Goal: Information Seeking & Learning: Learn about a topic

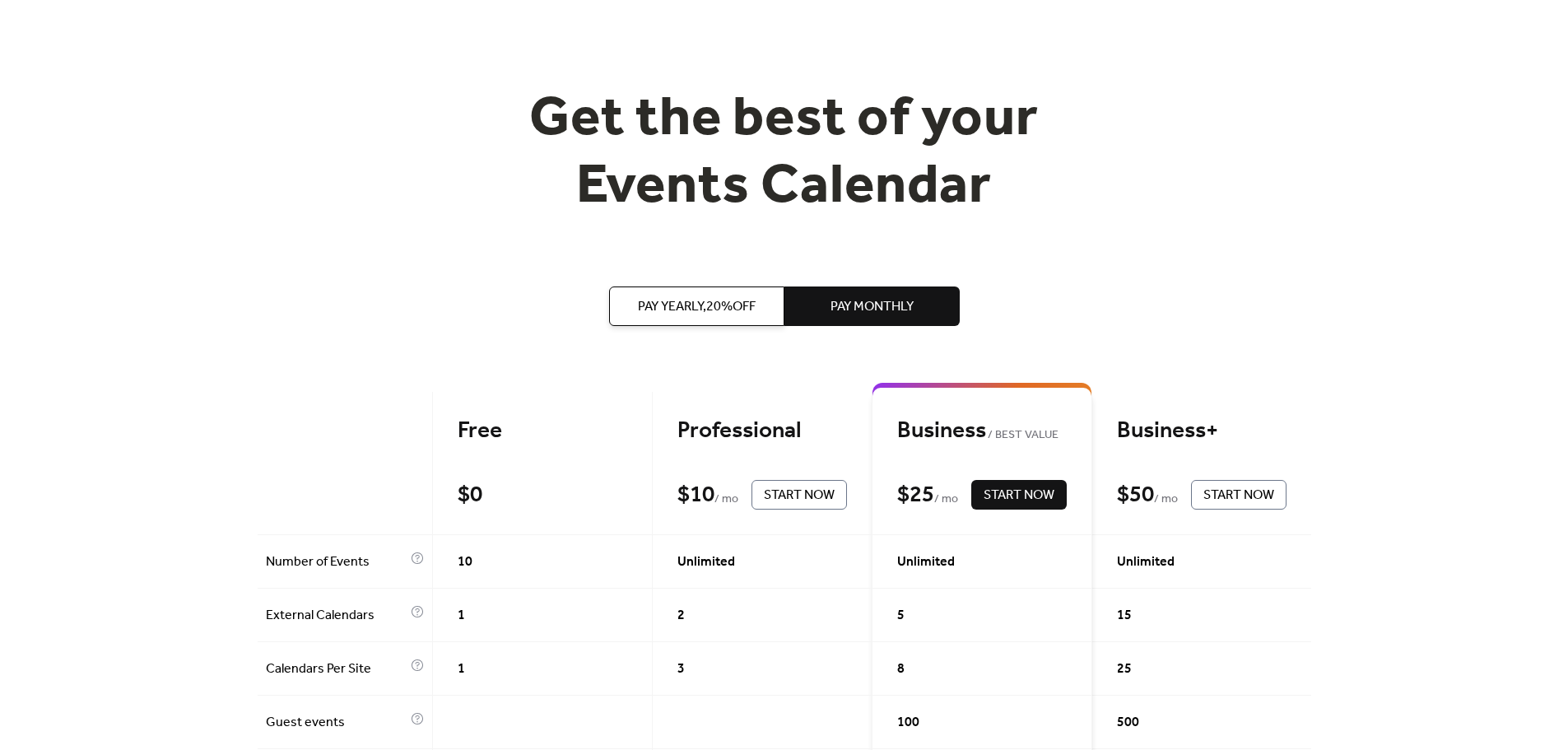
scroll to position [165, 0]
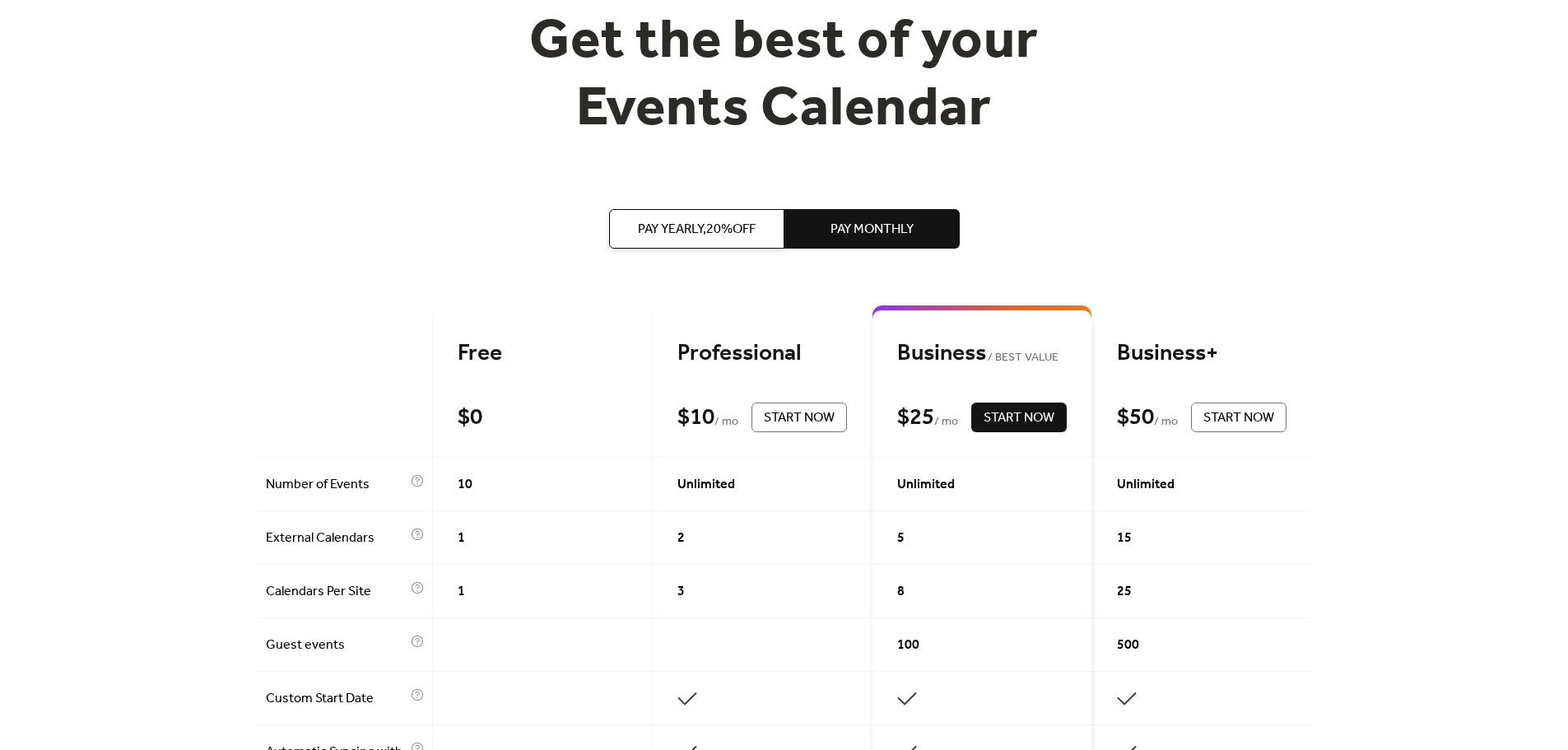
click at [856, 239] on span "Pay Monthly" at bounding box center [872, 230] width 83 height 20
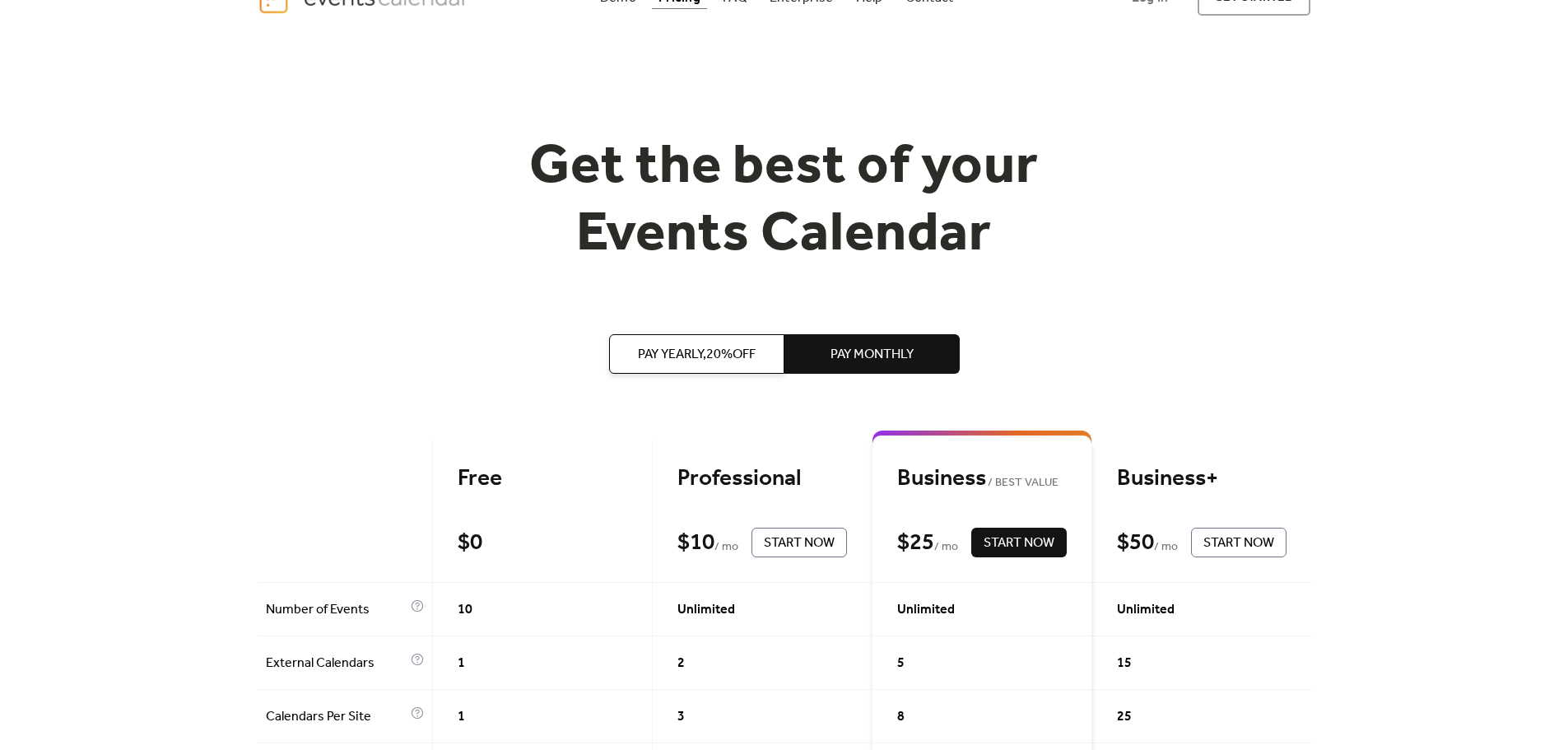
scroll to position [0, 0]
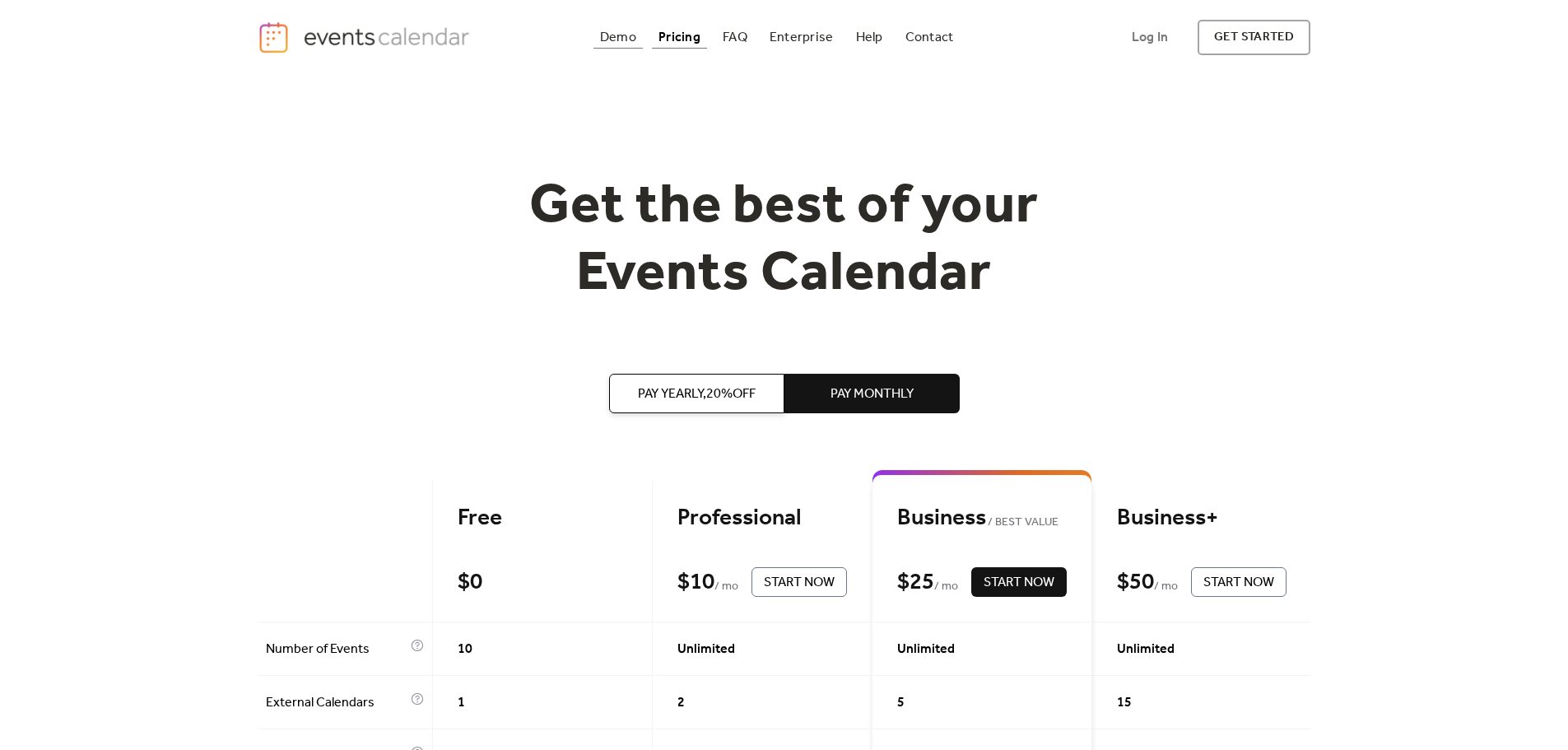
click at [600, 41] on div "Demo" at bounding box center [617, 37] width 36 height 9
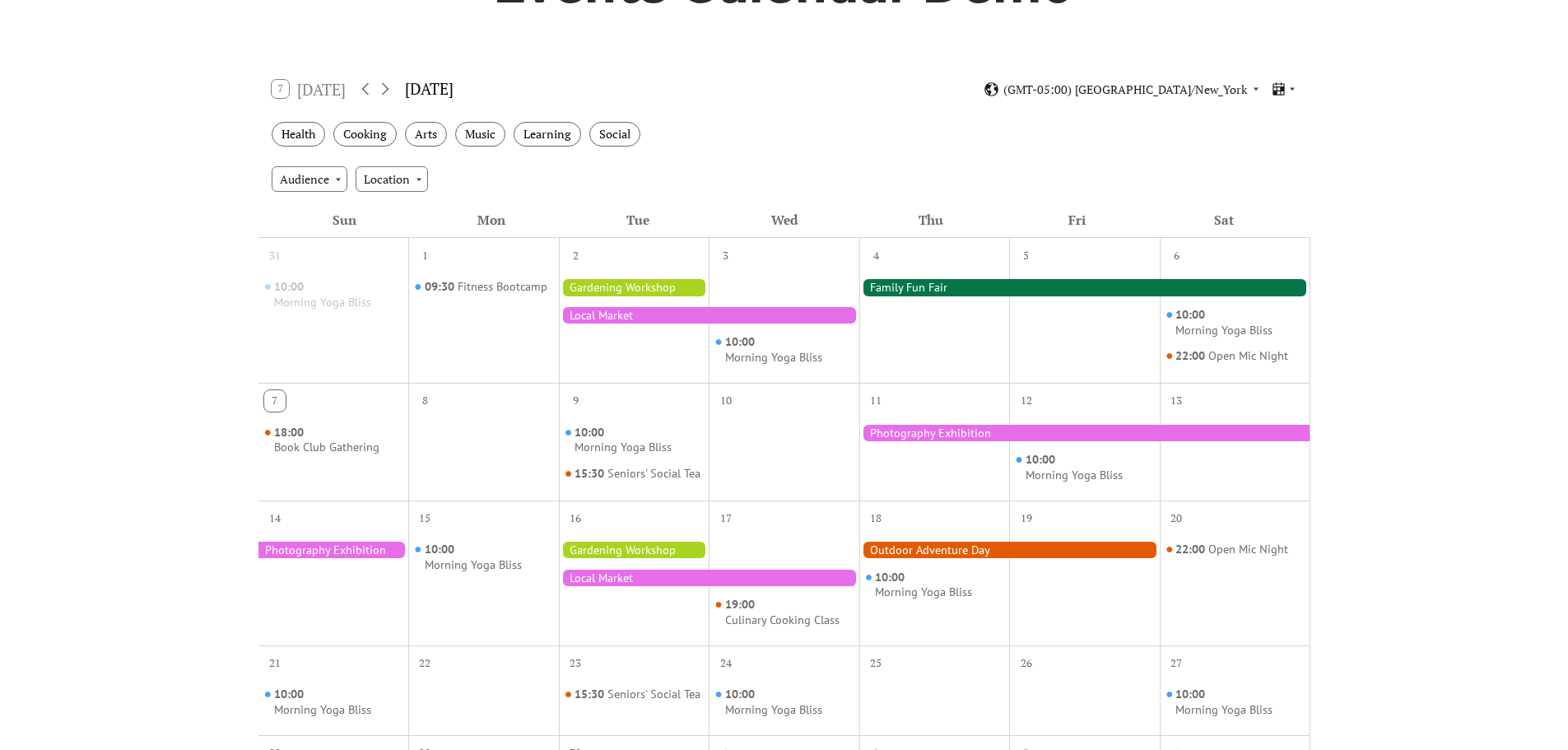
scroll to position [247, 0]
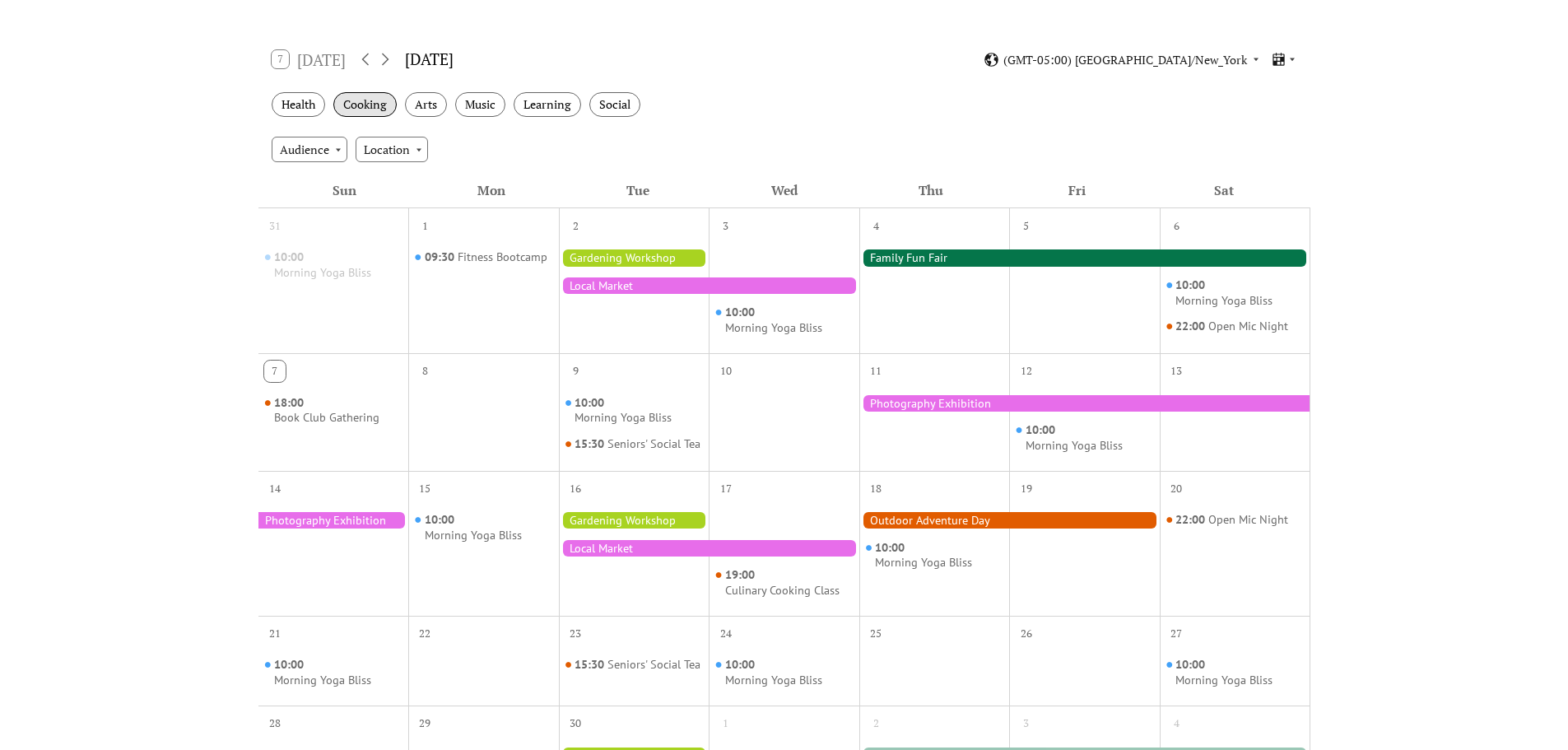
click at [333, 118] on div "Cooking" at bounding box center [364, 105] width 63 height 25
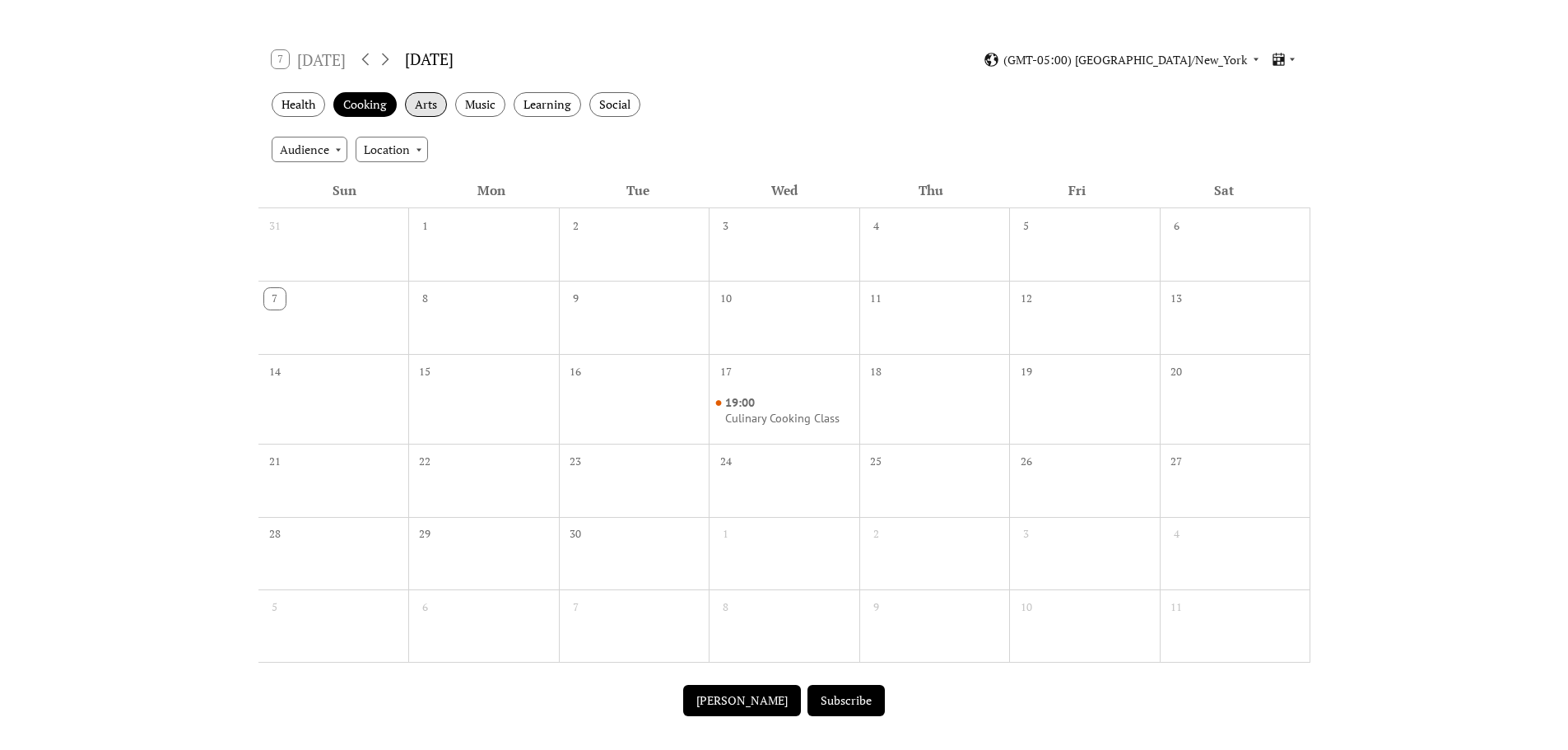
click at [405, 118] on div "Arts" at bounding box center [426, 105] width 42 height 25
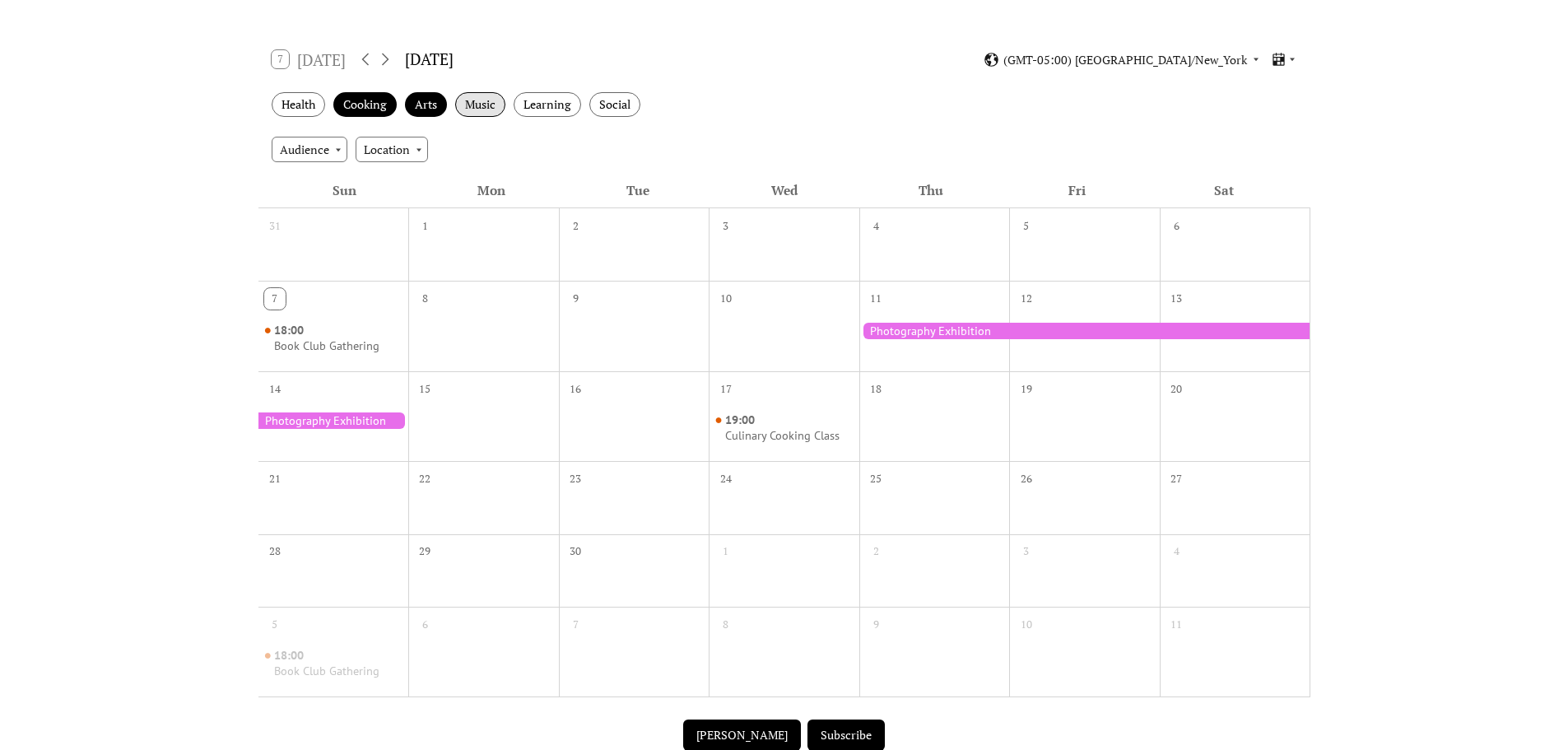
click at [455, 118] on div "Music" at bounding box center [480, 105] width 50 height 25
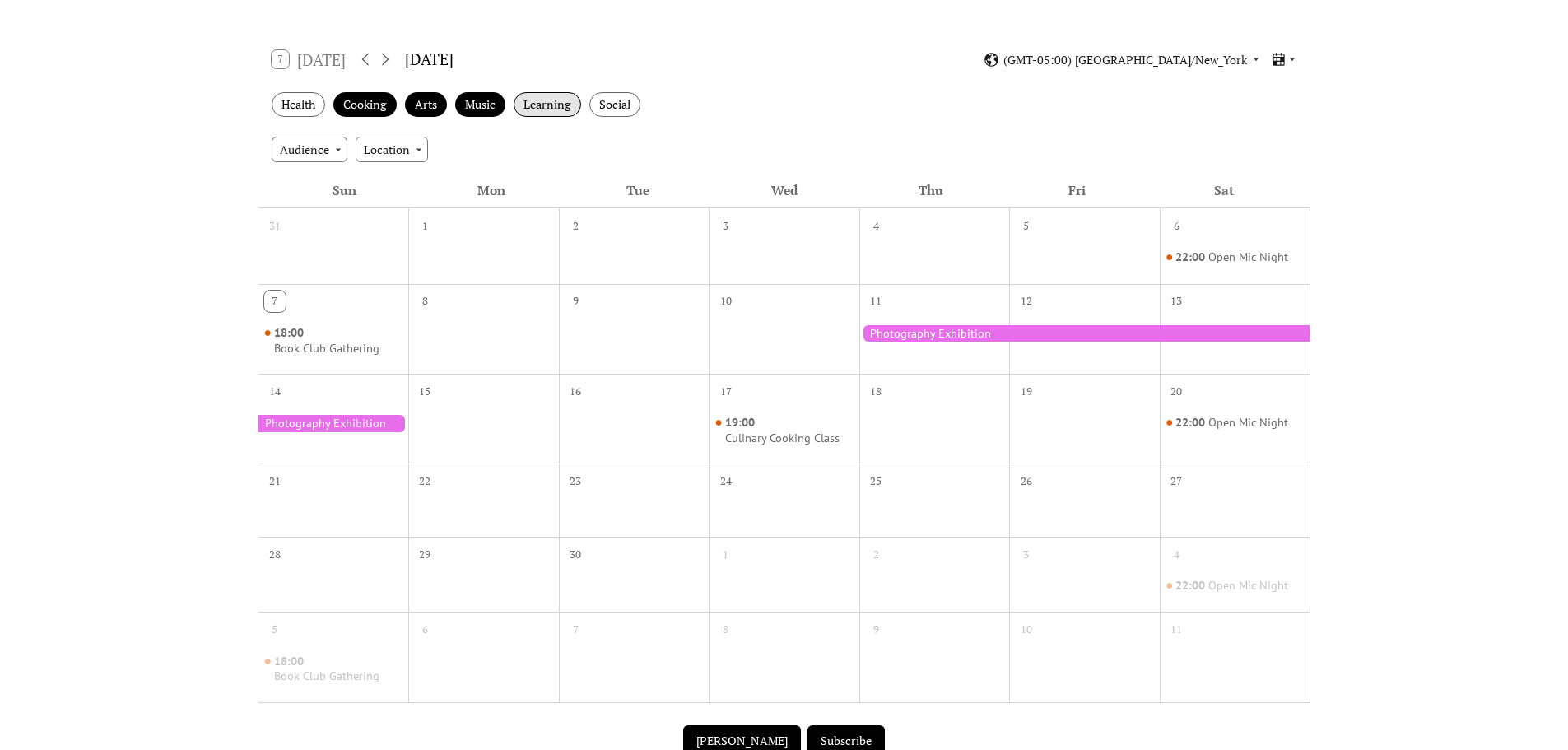
click at [513, 118] on div "Learning" at bounding box center [547, 105] width 67 height 25
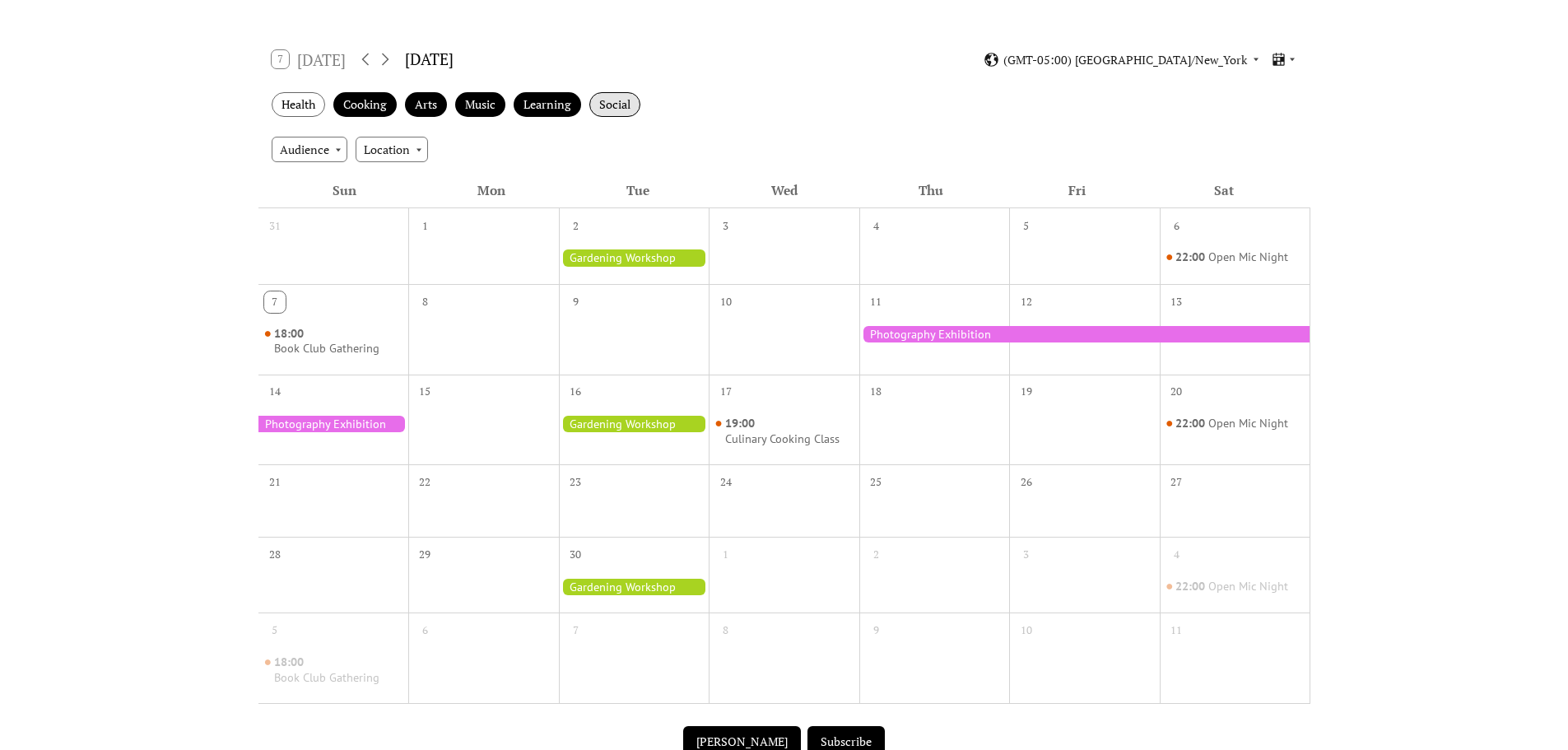
click at [590, 118] on div "Social" at bounding box center [615, 105] width 51 height 25
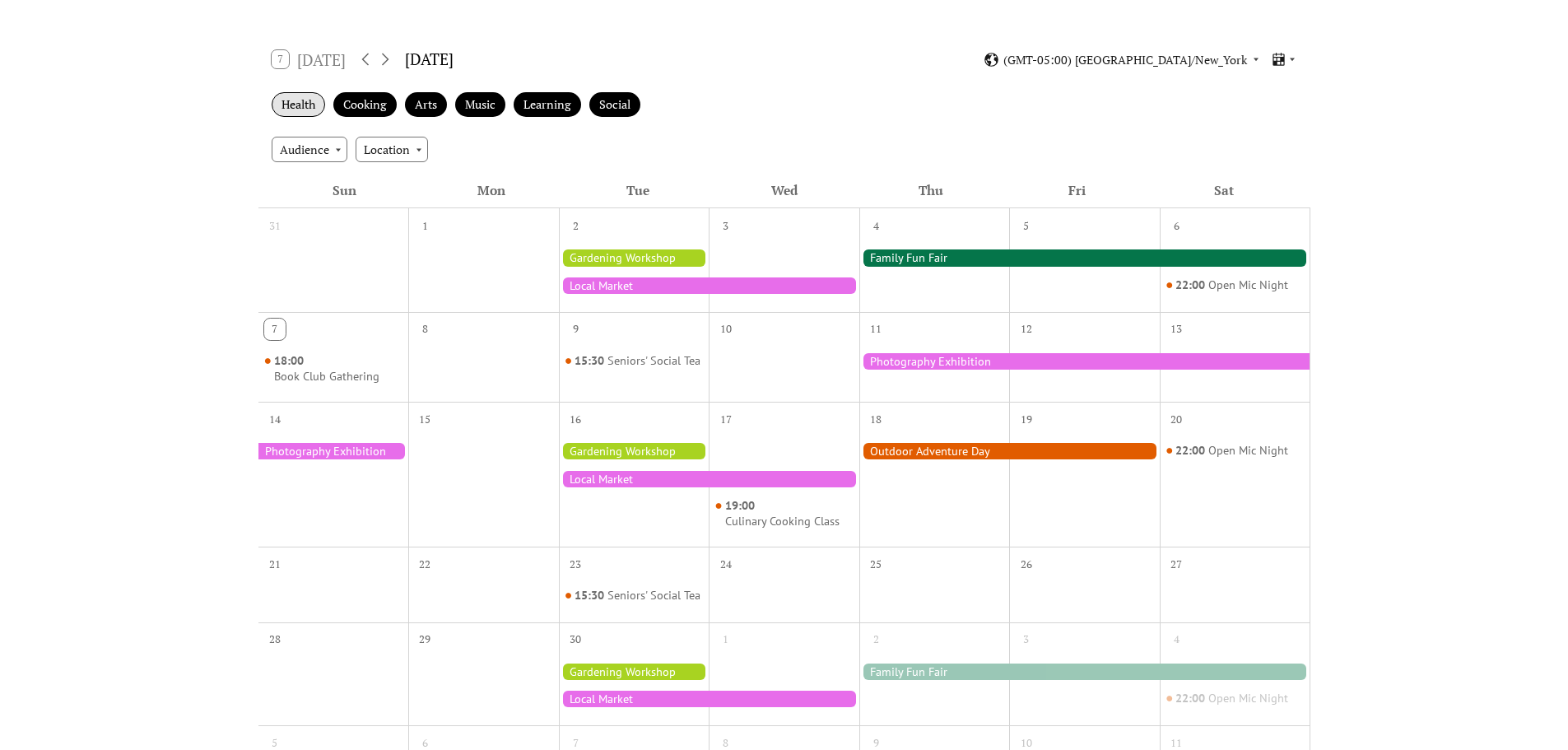
click at [271, 118] on div "Health" at bounding box center [298, 105] width 54 height 25
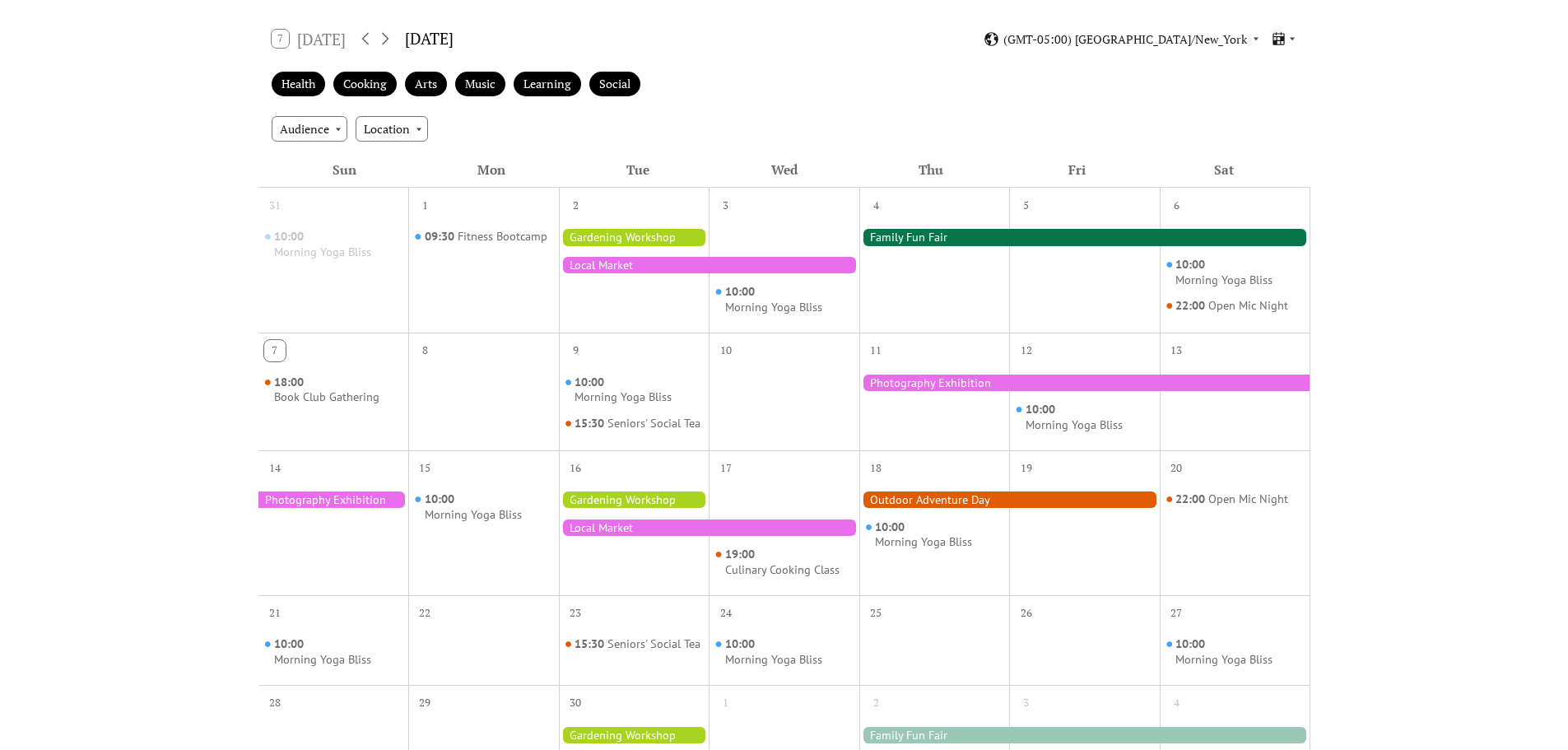
scroll to position [0, 0]
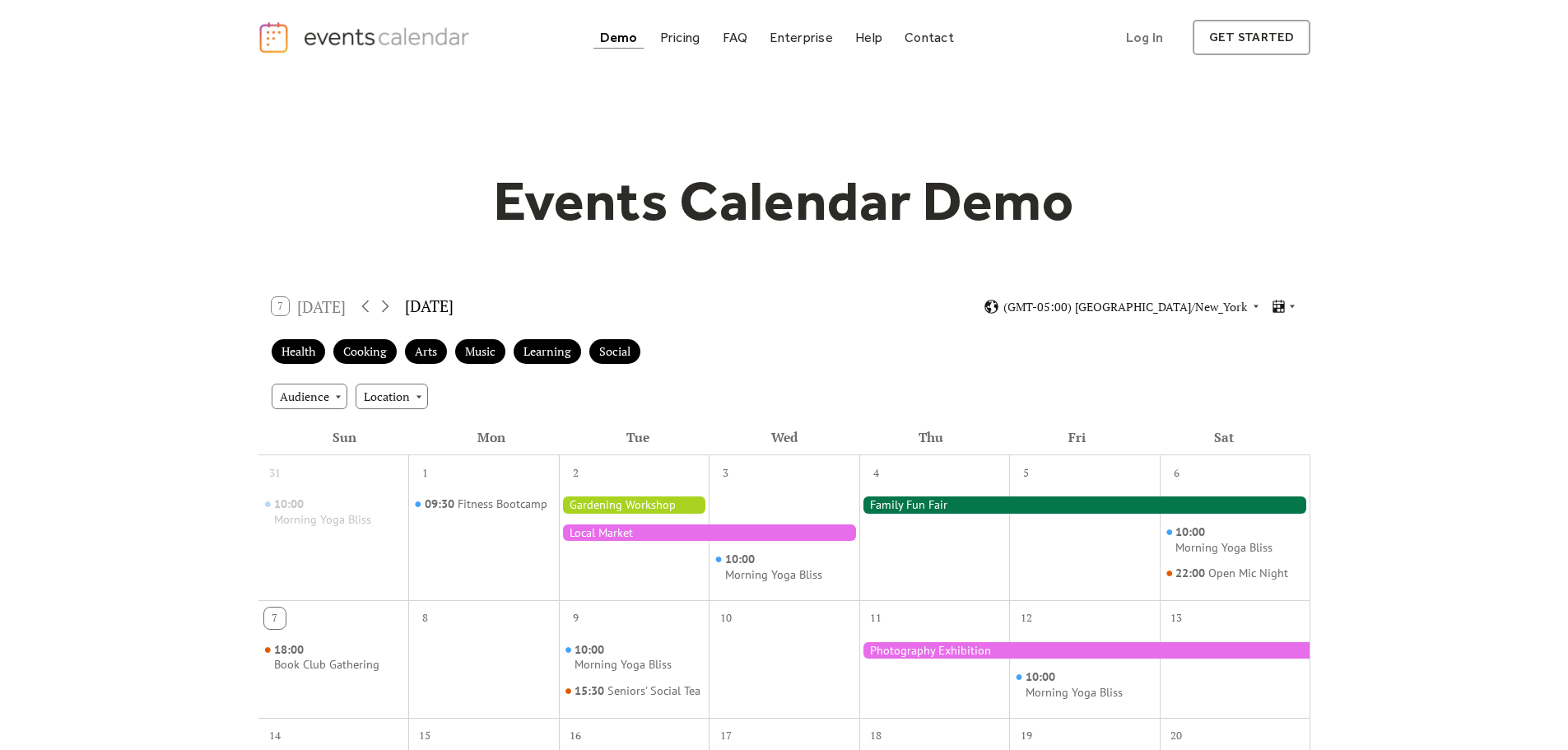
click at [258, 48] on img "home" at bounding box center [366, 37] width 218 height 34
